Goal: Task Accomplishment & Management: Use online tool/utility

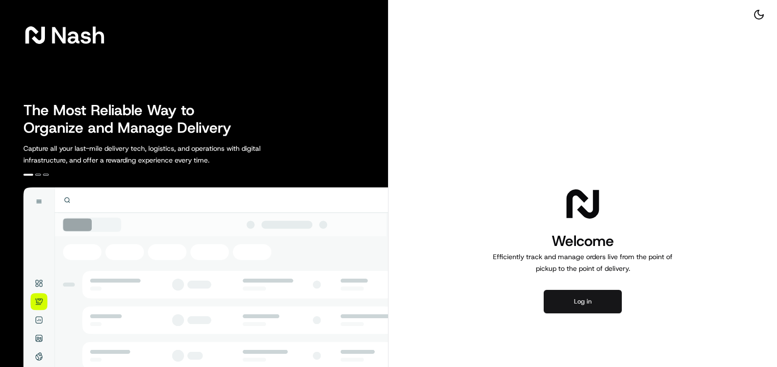
click at [580, 302] on button "Log in" at bounding box center [583, 301] width 78 height 23
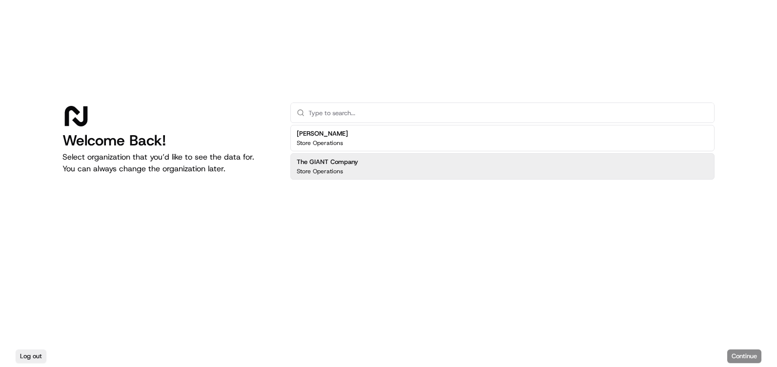
click at [415, 168] on div "The GIANT Company Store Operations" at bounding box center [503, 166] width 424 height 26
click at [743, 357] on button "Continue" at bounding box center [745, 357] width 34 height 14
